Goal: Task Accomplishment & Management: Manage account settings

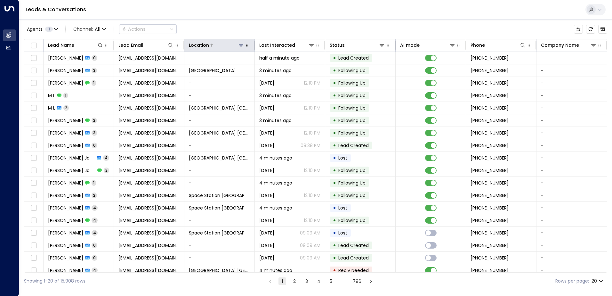
click at [241, 43] on icon at bounding box center [241, 45] width 5 height 5
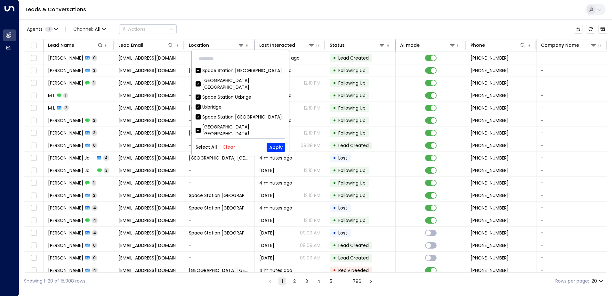
click at [234, 149] on div "Select All Clear Apply" at bounding box center [241, 147] width 90 height 9
click at [229, 149] on button "Clear" at bounding box center [229, 146] width 13 height 5
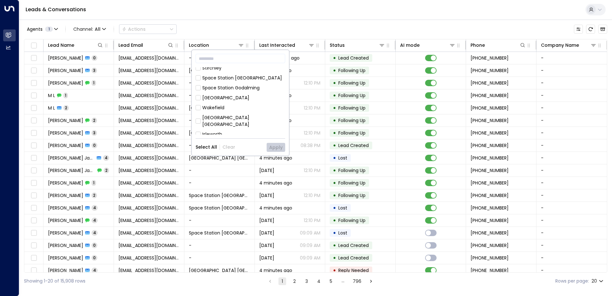
scroll to position [192, 0]
click at [242, 120] on div "Space Station [GEOGRAPHIC_DATA]" at bounding box center [242, 123] width 80 height 7
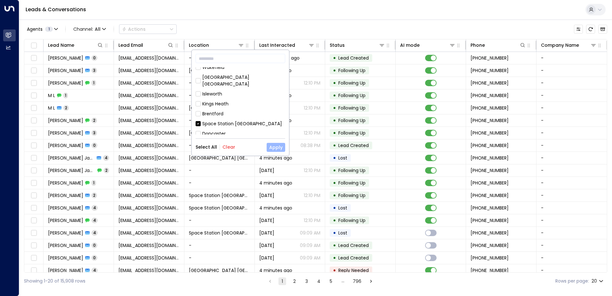
click at [275, 145] on button "Apply" at bounding box center [276, 147] width 19 height 9
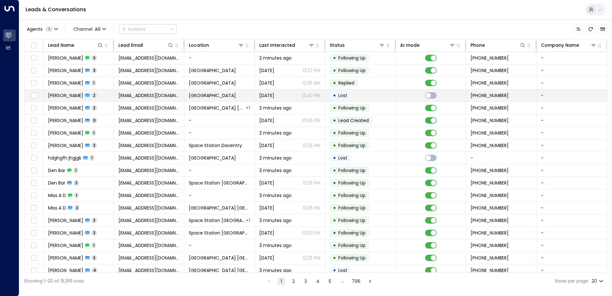
click at [288, 95] on div "[DATE] 12:40 PM" at bounding box center [289, 95] width 61 height 6
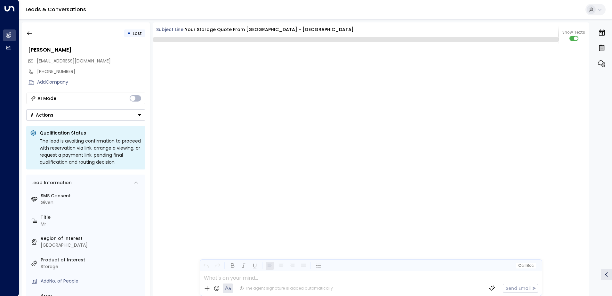
scroll to position [869, 0]
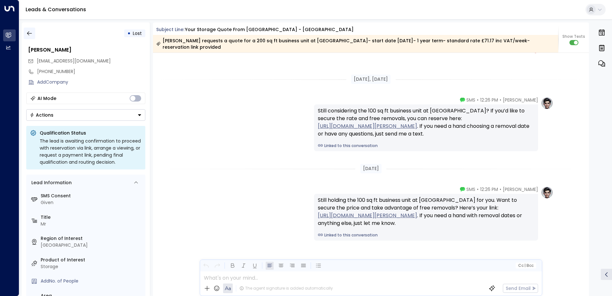
click at [28, 34] on icon "button" at bounding box center [29, 33] width 6 height 6
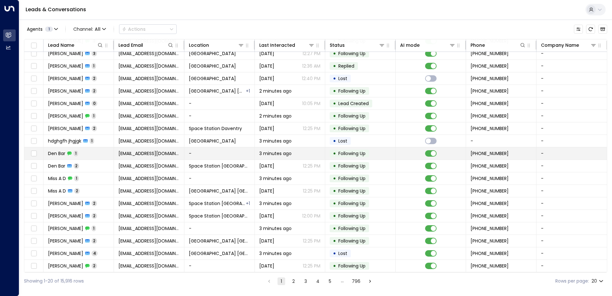
scroll to position [31, 0]
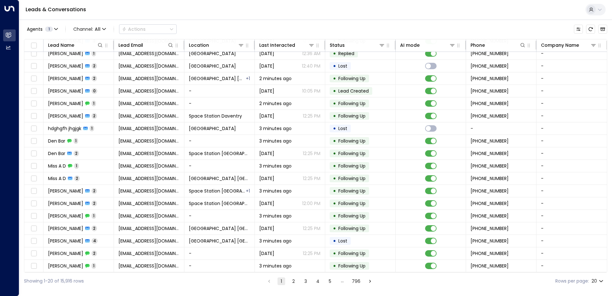
click at [291, 286] on div "Showing 1-20 of 15,916 rows 1 2 3 4 5 … 796 Rows per page: 20 **" at bounding box center [316, 281] width 584 height 17
drag, startPoint x: 292, startPoint y: 283, endPoint x: 292, endPoint y: 271, distance: 12.2
click at [292, 283] on button "2" at bounding box center [294, 281] width 8 height 8
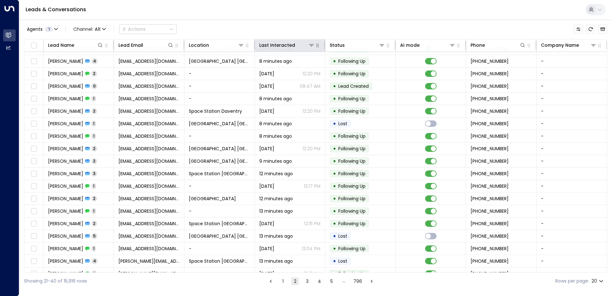
scroll to position [31, 0]
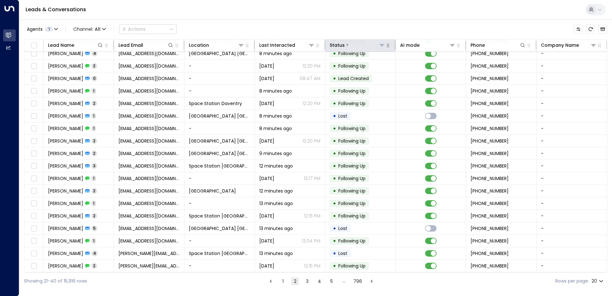
click at [382, 45] on icon at bounding box center [382, 45] width 4 height 2
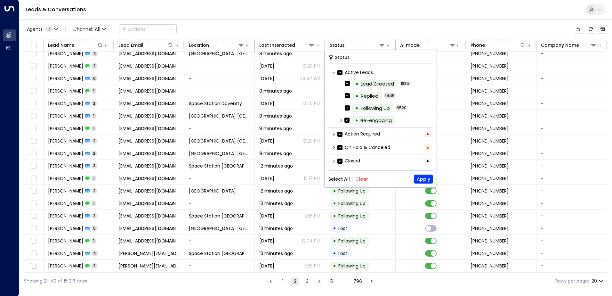
click at [344, 72] on label "Active Leads" at bounding box center [356, 72] width 36 height 7
click at [341, 151] on div "On Hold & Canceled •" at bounding box center [381, 147] width 104 height 11
click at [417, 179] on button "Apply" at bounding box center [424, 179] width 19 height 9
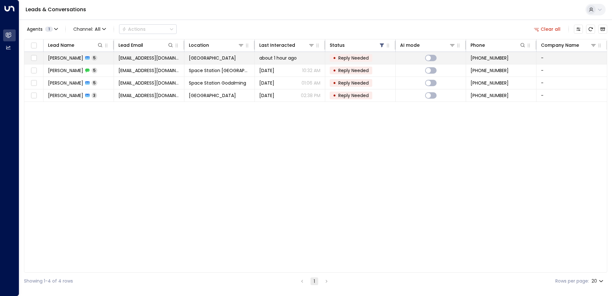
click at [333, 57] on div "• Reply Needed" at bounding box center [351, 58] width 43 height 8
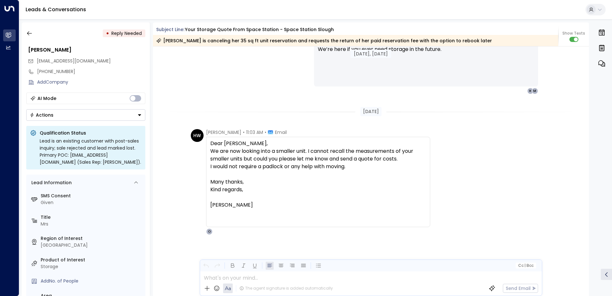
scroll to position [959, 0]
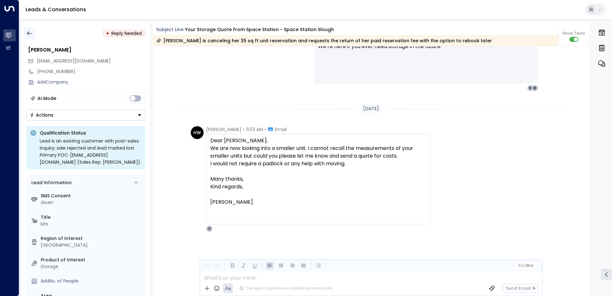
click at [34, 33] on button "button" at bounding box center [30, 34] width 12 height 12
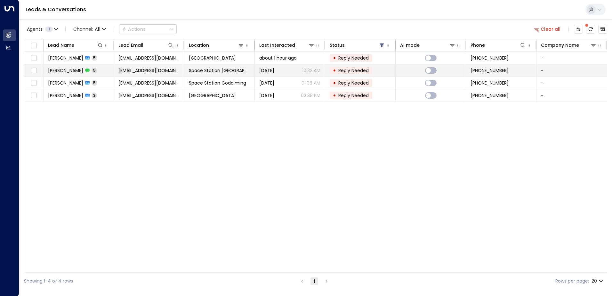
click at [251, 69] on td "Space Station [GEOGRAPHIC_DATA]" at bounding box center [220, 70] width 70 height 12
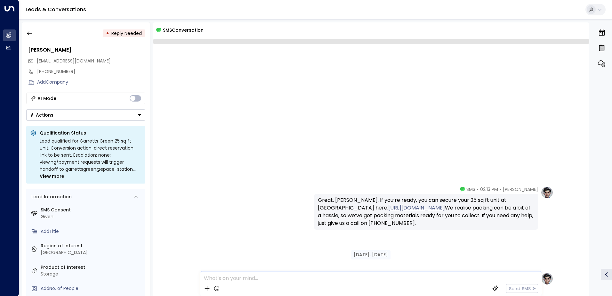
scroll to position [140, 0]
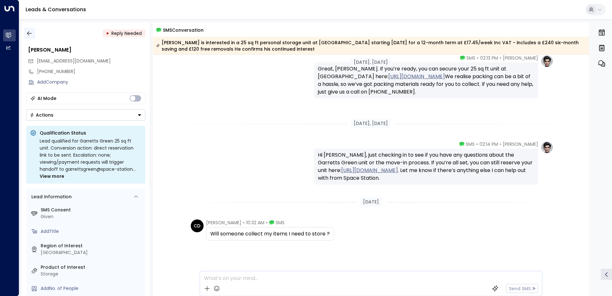
click at [30, 34] on icon "button" at bounding box center [29, 33] width 6 height 6
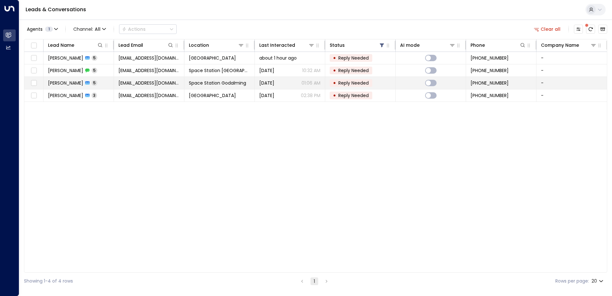
click at [201, 78] on td "Space Station Godalming" at bounding box center [220, 83] width 70 height 12
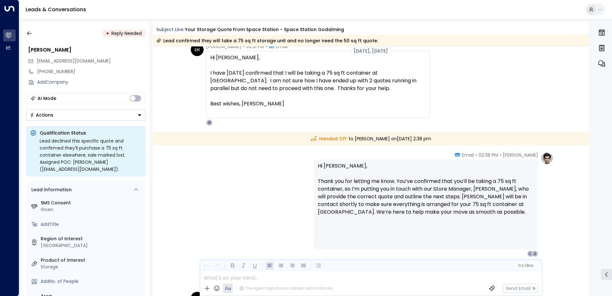
scroll to position [755, 0]
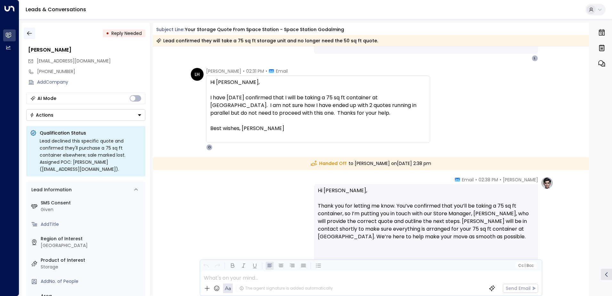
click at [35, 36] on button "button" at bounding box center [30, 34] width 12 height 12
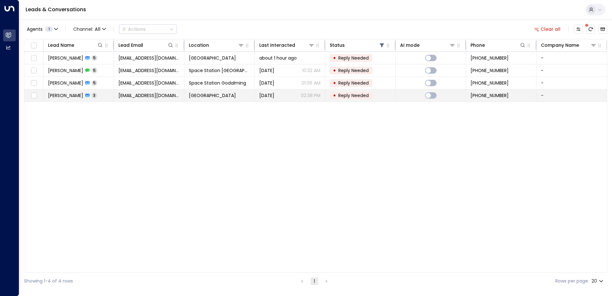
click at [232, 92] on td "[GEOGRAPHIC_DATA]" at bounding box center [220, 95] width 70 height 12
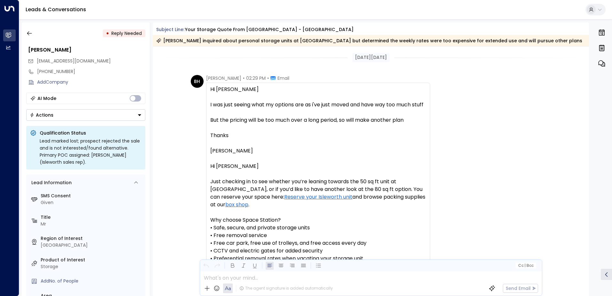
click at [102, 113] on button "Actions" at bounding box center [85, 115] width 119 height 12
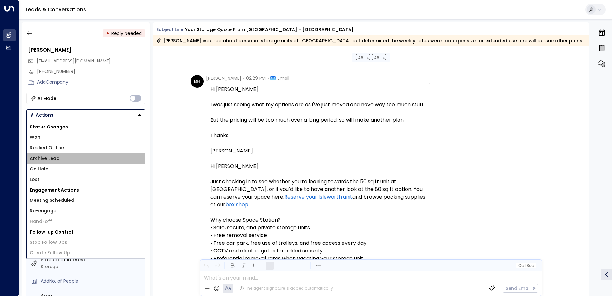
click at [98, 161] on li "Archive Lead" at bounding box center [86, 158] width 119 height 11
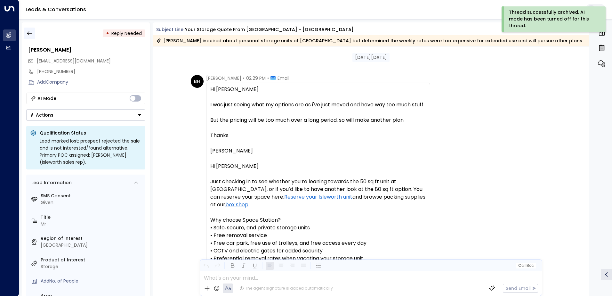
click at [25, 37] on button "button" at bounding box center [30, 34] width 12 height 12
